Goal: Transaction & Acquisition: Purchase product/service

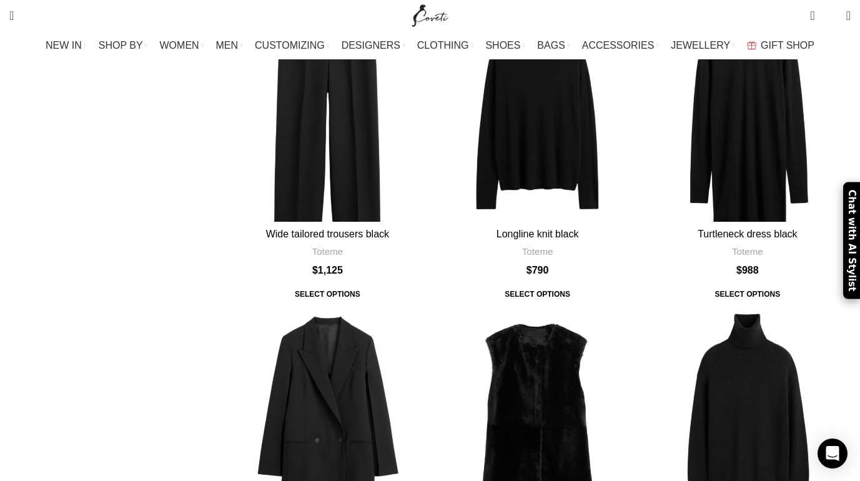
scroll to position [2719, 0]
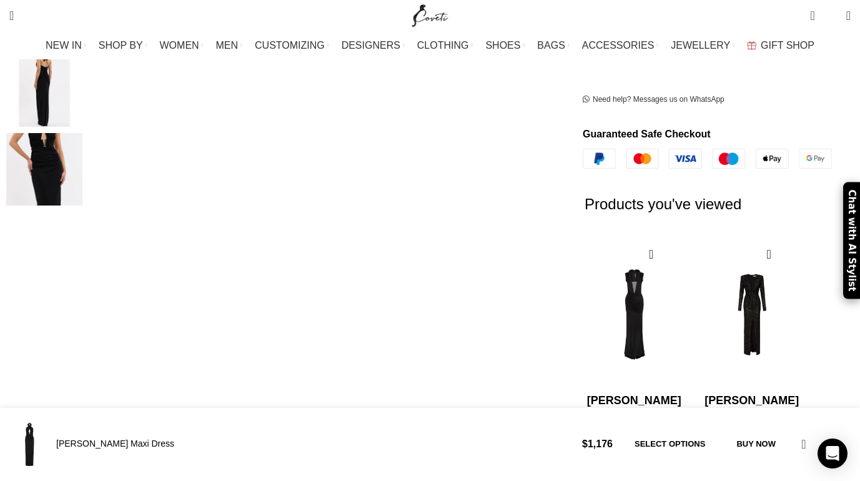
scroll to position [428, 0]
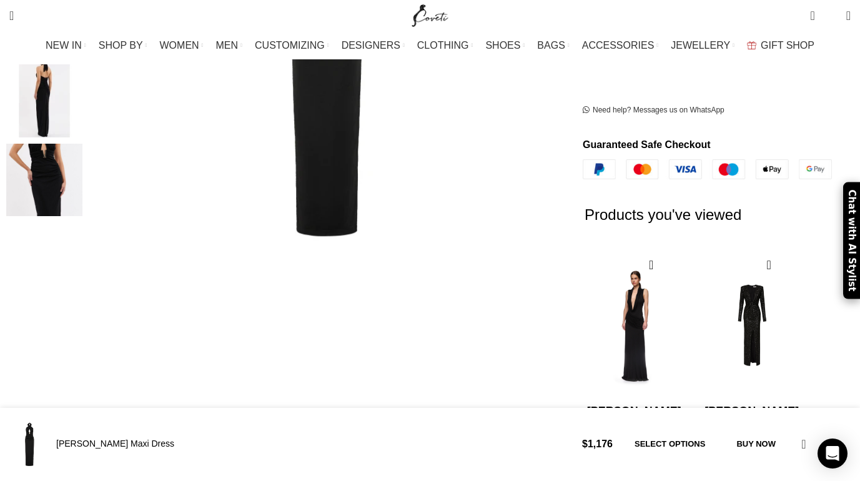
click at [621, 248] on img "1 / 2" at bounding box center [634, 325] width 102 height 154
